Goal: Information Seeking & Learning: Learn about a topic

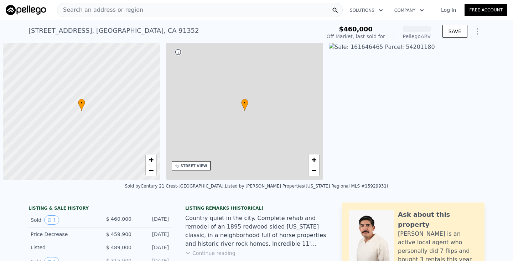
scroll to position [0, 3]
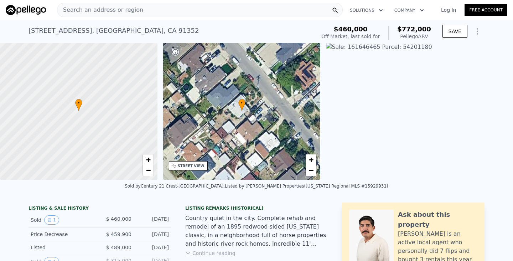
click at [265, 13] on div "Search an address or region" at bounding box center [199, 10] width 285 height 14
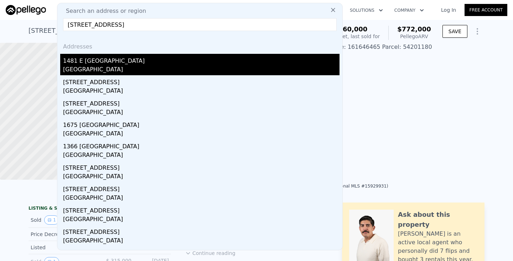
type input "[STREET_ADDRESS]"
click at [202, 67] on div "[GEOGRAPHIC_DATA]" at bounding box center [201, 70] width 276 height 10
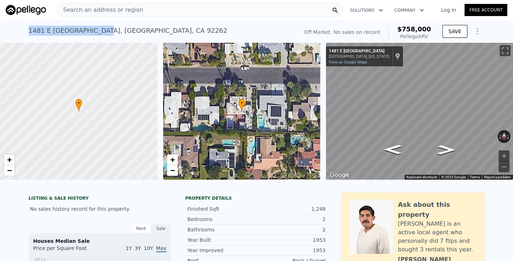
drag, startPoint x: 28, startPoint y: 31, endPoint x: 96, endPoint y: 29, distance: 68.4
click at [97, 29] on div "[STREET_ADDRESS]" at bounding box center [127, 31] width 199 height 10
copy div "1481 E [GEOGRAPHIC_DATA]"
click at [202, 24] on div "[STREET_ADDRESS] No sales on record (~ARV $758k )" at bounding box center [161, 33] width 267 height 20
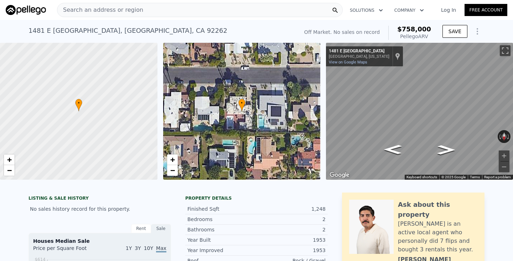
click at [200, 9] on div "Search an address or region" at bounding box center [199, 10] width 285 height 14
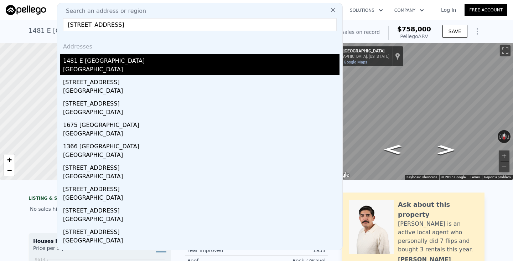
type input "[STREET_ADDRESS]"
click at [115, 59] on div "1481 E [GEOGRAPHIC_DATA]" at bounding box center [201, 59] width 276 height 11
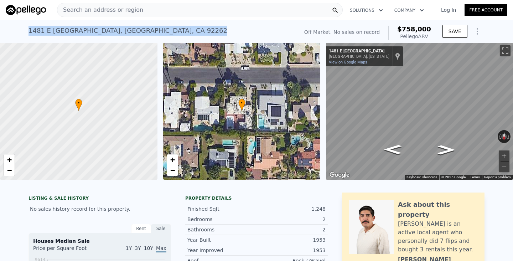
drag, startPoint x: 171, startPoint y: 30, endPoint x: 27, endPoint y: 27, distance: 144.6
click at [27, 27] on div "[STREET_ADDRESS] No sales on record (~ARV $758k ) Off Market. No sales on recor…" at bounding box center [256, 31] width 513 height 23
drag, startPoint x: 29, startPoint y: 29, endPoint x: 95, endPoint y: 31, distance: 66.2
click at [95, 31] on div "[STREET_ADDRESS]" at bounding box center [127, 31] width 199 height 10
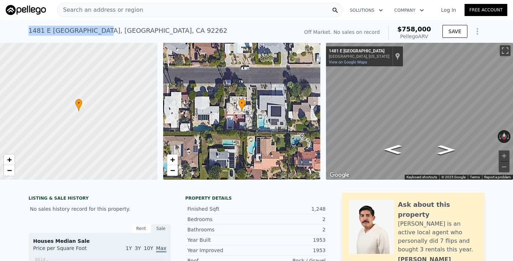
copy div "1481 E [GEOGRAPHIC_DATA]"
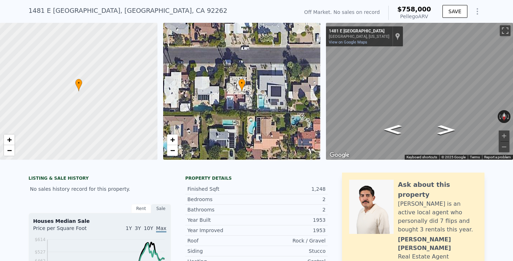
scroll to position [2, 0]
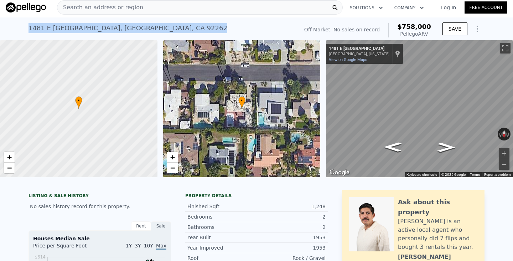
drag, startPoint x: 171, startPoint y: 27, endPoint x: 26, endPoint y: 28, distance: 144.5
click at [26, 28] on div "[STREET_ADDRESS] No sales on record (~ARV $758k ) Off Market. No sales on recor…" at bounding box center [256, 28] width 513 height 23
copy div "[STREET_ADDRESS]"
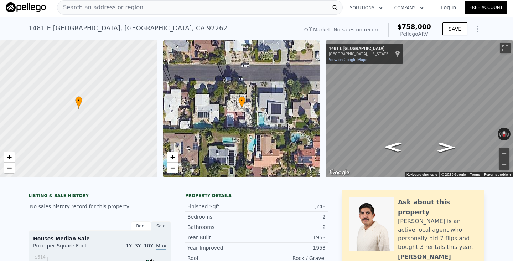
click at [183, 9] on div "Search an address or region" at bounding box center [199, 7] width 285 height 14
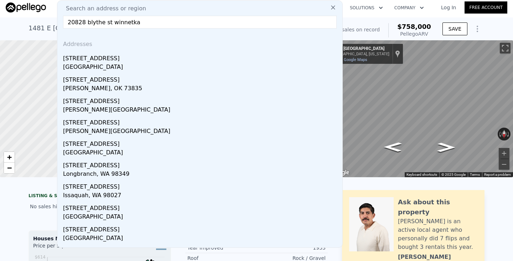
type input "20828 blythe st winnetka"
click at [101, 65] on div "[GEOGRAPHIC_DATA]" at bounding box center [201, 68] width 276 height 10
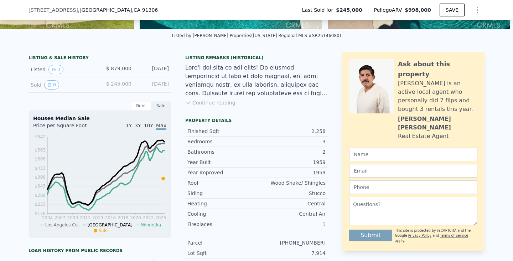
scroll to position [150, 0]
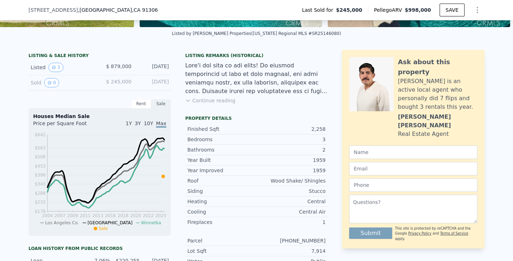
click at [213, 98] on button "Continue reading" at bounding box center [210, 100] width 50 height 7
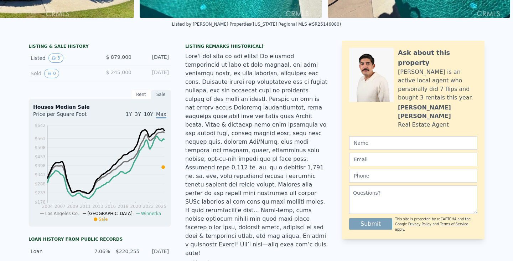
scroll to position [0, 0]
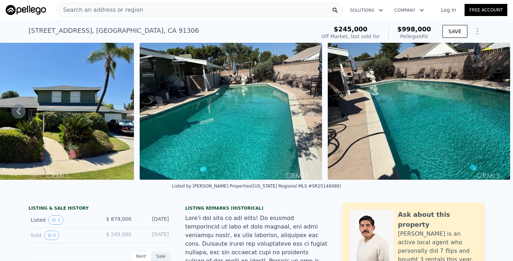
click at [234, 10] on div "Search an address or region" at bounding box center [199, 10] width 285 height 14
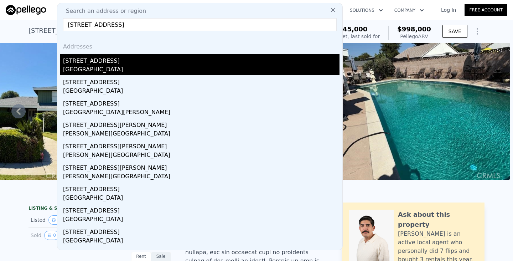
type input "[STREET_ADDRESS]"
click at [182, 70] on div "[GEOGRAPHIC_DATA]" at bounding box center [201, 70] width 276 height 10
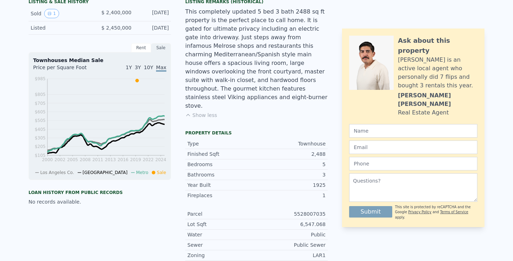
scroll to position [2, 0]
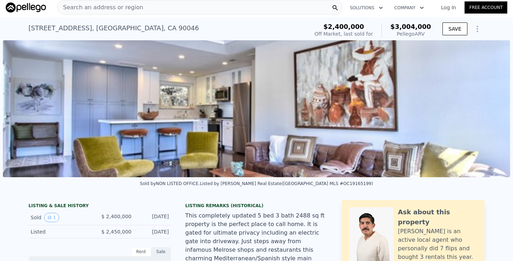
click at [187, 7] on div "Search an address or region" at bounding box center [199, 7] width 285 height 14
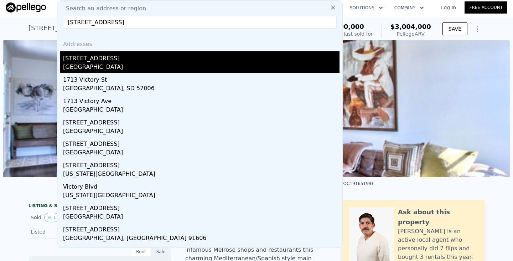
type input "[STREET_ADDRESS]"
click at [108, 61] on div "[STREET_ADDRESS]" at bounding box center [201, 56] width 276 height 11
